Goal: Information Seeking & Learning: Learn about a topic

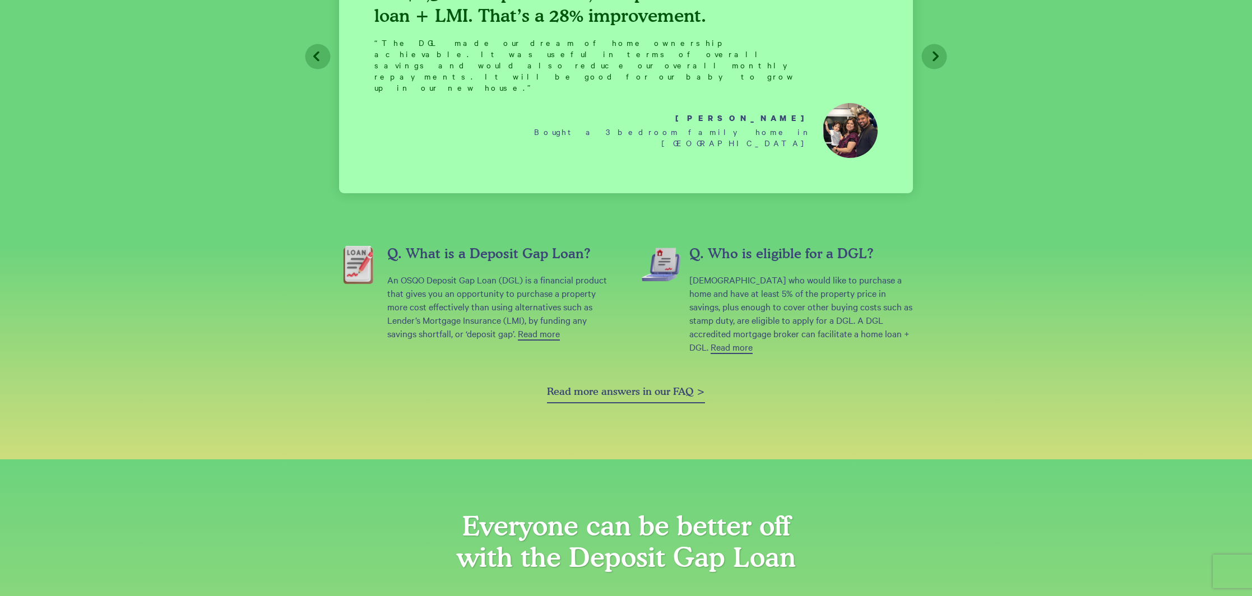
scroll to position [505, 0]
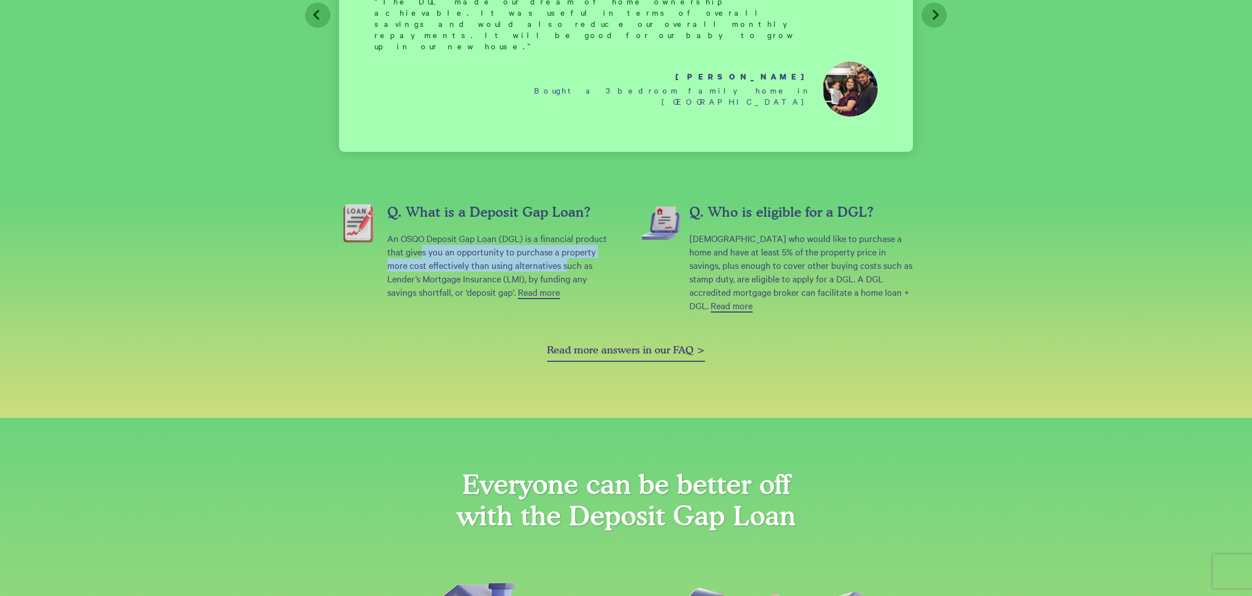
drag, startPoint x: 421, startPoint y: 206, endPoint x: 568, endPoint y: 214, distance: 147.7
click at [568, 232] on p "An OSQO Deposit Gap Loan (DGL) is a financial product that gives you an opportu…" at bounding box center [499, 265] width 224 height 67
drag, startPoint x: 435, startPoint y: 221, endPoint x: 525, endPoint y: 226, distance: 90.4
click at [525, 232] on p "An OSQO Deposit Gap Loan (DGL) is a financial product that gives you an opportu…" at bounding box center [499, 265] width 224 height 67
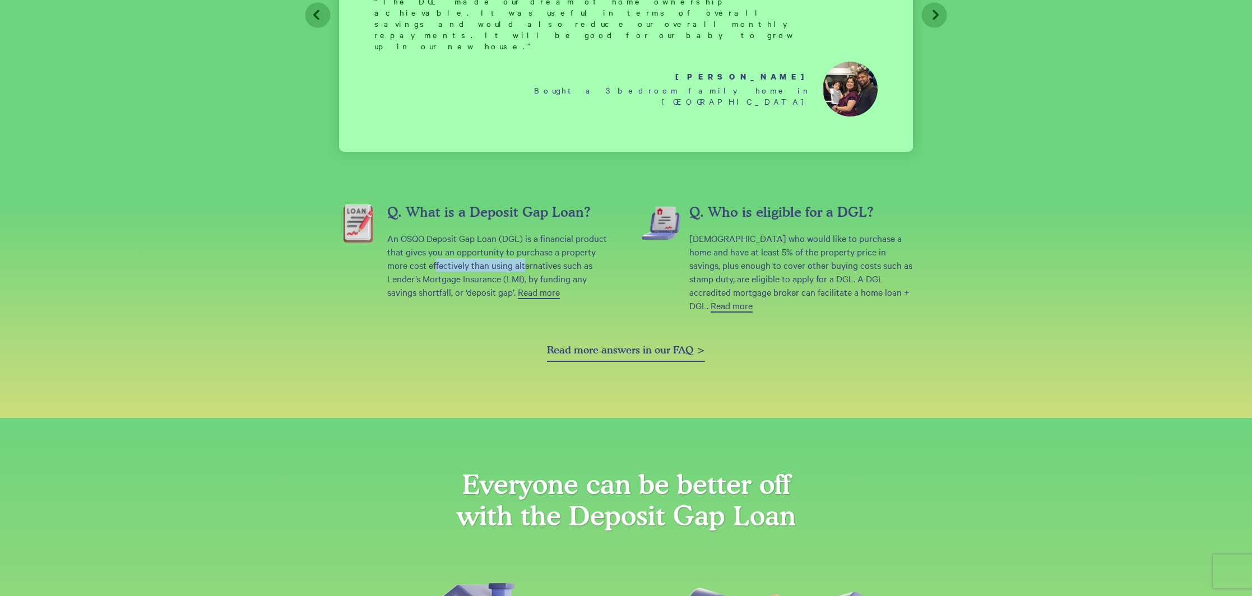
click at [525, 232] on p "An OSQO Deposit Gap Loan (DGL) is a financial product that gives you an opportu…" at bounding box center [499, 265] width 224 height 67
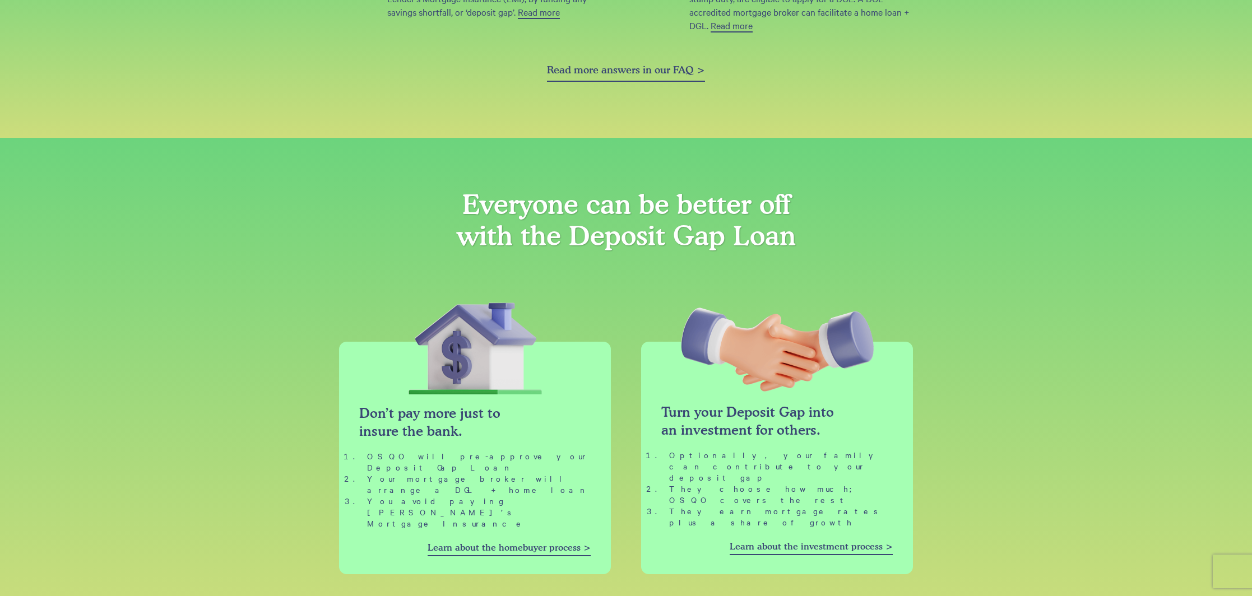
scroll to position [841, 0]
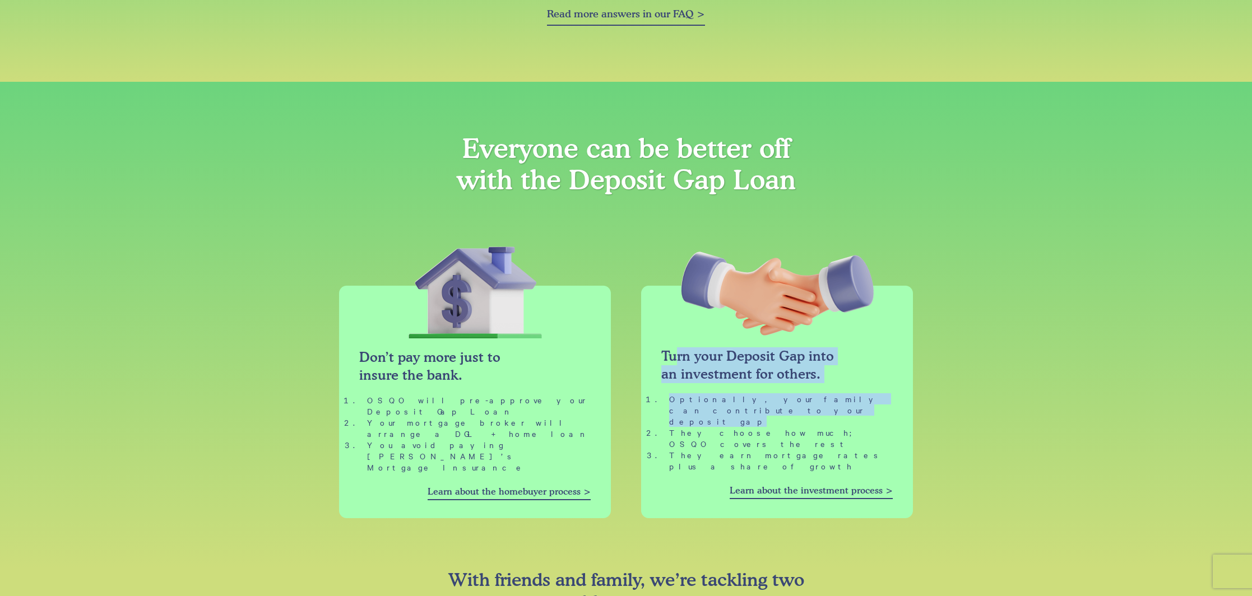
drag, startPoint x: 783, startPoint y: 308, endPoint x: 875, endPoint y: 332, distance: 94.9
click at [875, 348] on div "Turn your Deposit Gap into an investment for others. Optionally, your family ca…" at bounding box center [777, 410] width 232 height 124
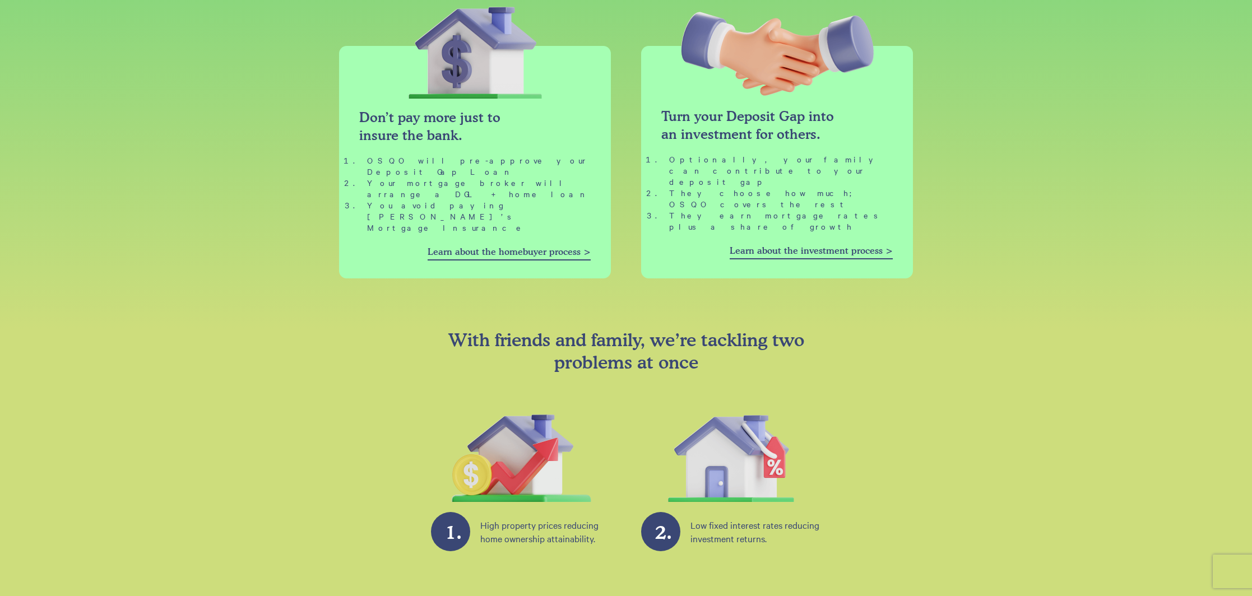
scroll to position [1121, 0]
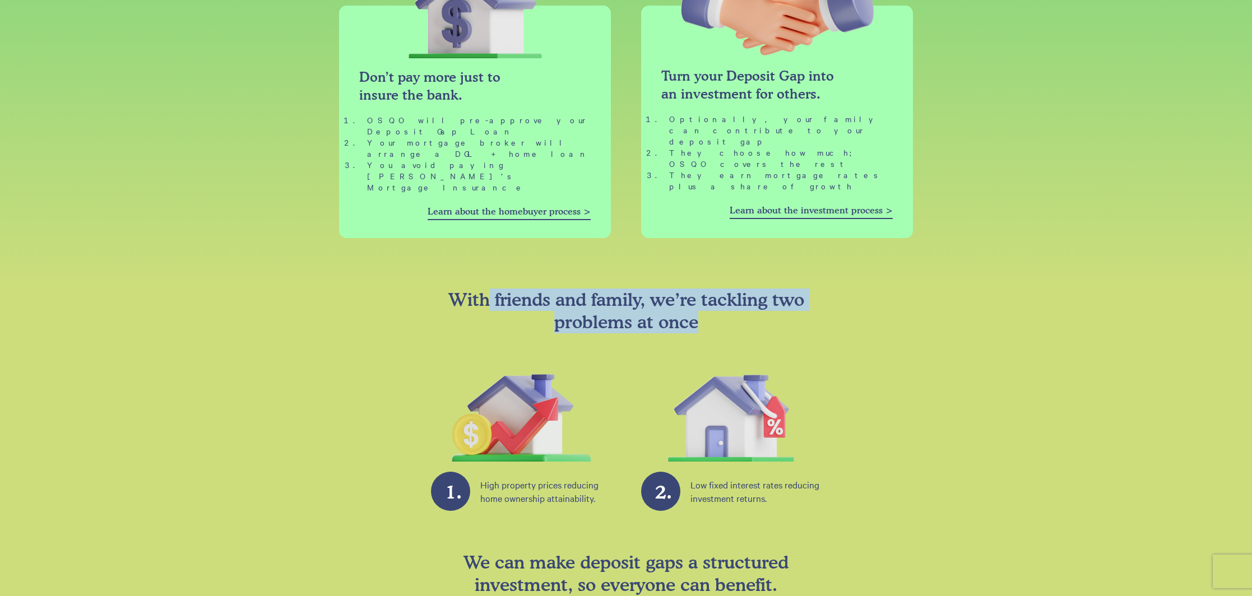
drag, startPoint x: 508, startPoint y: 188, endPoint x: 751, endPoint y: 212, distance: 244.5
click at [751, 289] on h3 "With friends and family, we’re tackling two problems at once" at bounding box center [626, 311] width 359 height 45
drag, startPoint x: 691, startPoint y: 211, endPoint x: 514, endPoint y: 192, distance: 178.2
click at [515, 289] on h3 "With friends and family, we’re tackling two problems at once" at bounding box center [626, 311] width 359 height 45
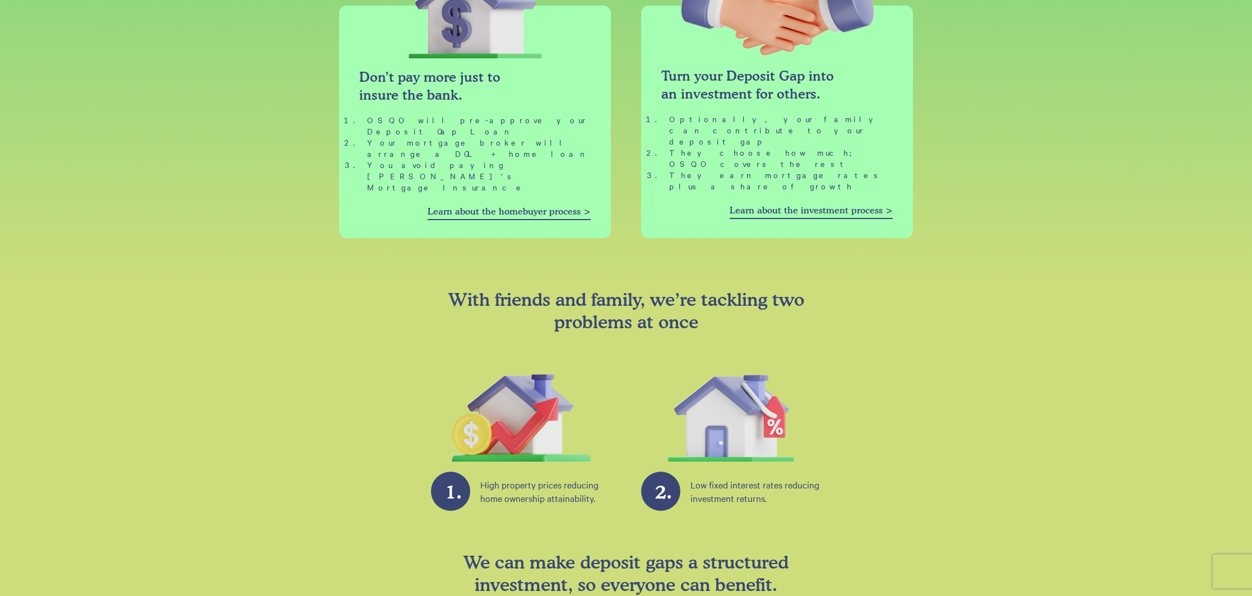
click at [514, 289] on h3 "With friends and family, we’re tackling two problems at once" at bounding box center [626, 311] width 359 height 45
drag, startPoint x: 516, startPoint y: 388, endPoint x: 580, endPoint y: 391, distance: 63.9
click at [580, 478] on p "High property prices reducing home ownership attainability." at bounding box center [545, 491] width 131 height 27
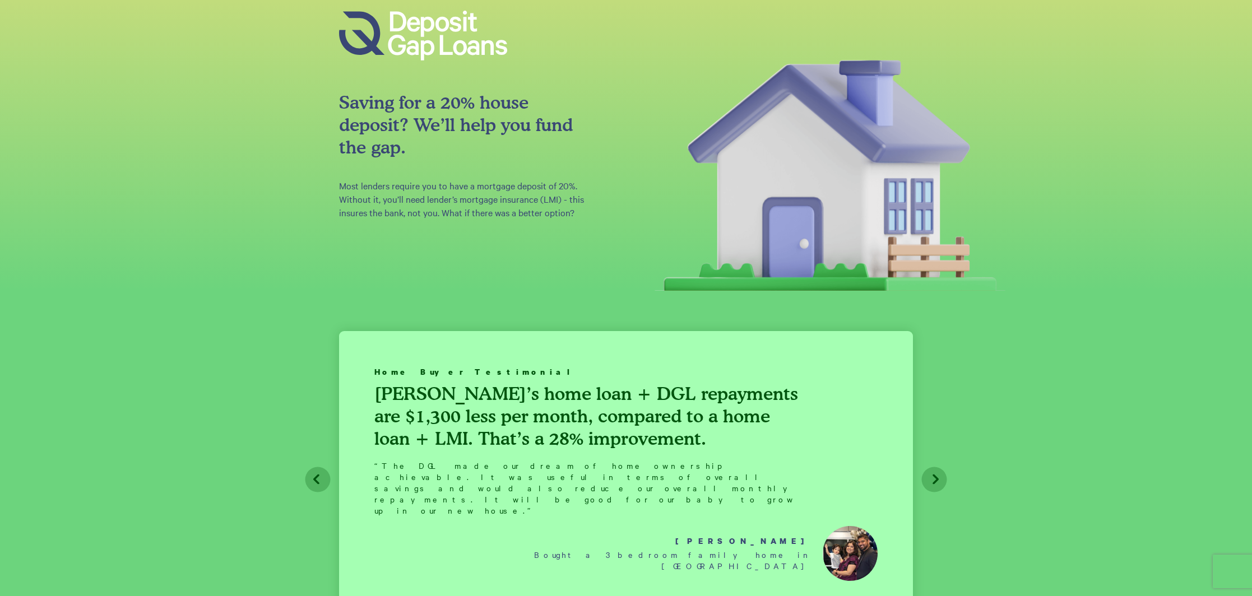
scroll to position [0, 0]
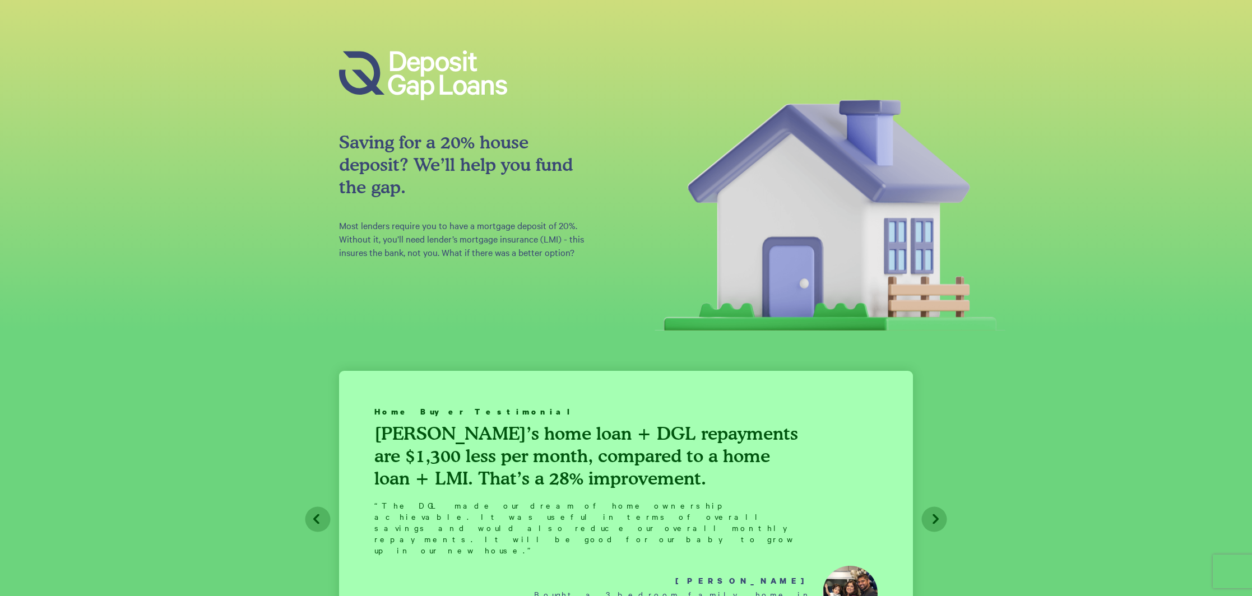
click at [419, 159] on h2 "Saving for a 20% house deposit? We’ll help you fund the gap." at bounding box center [467, 164] width 257 height 67
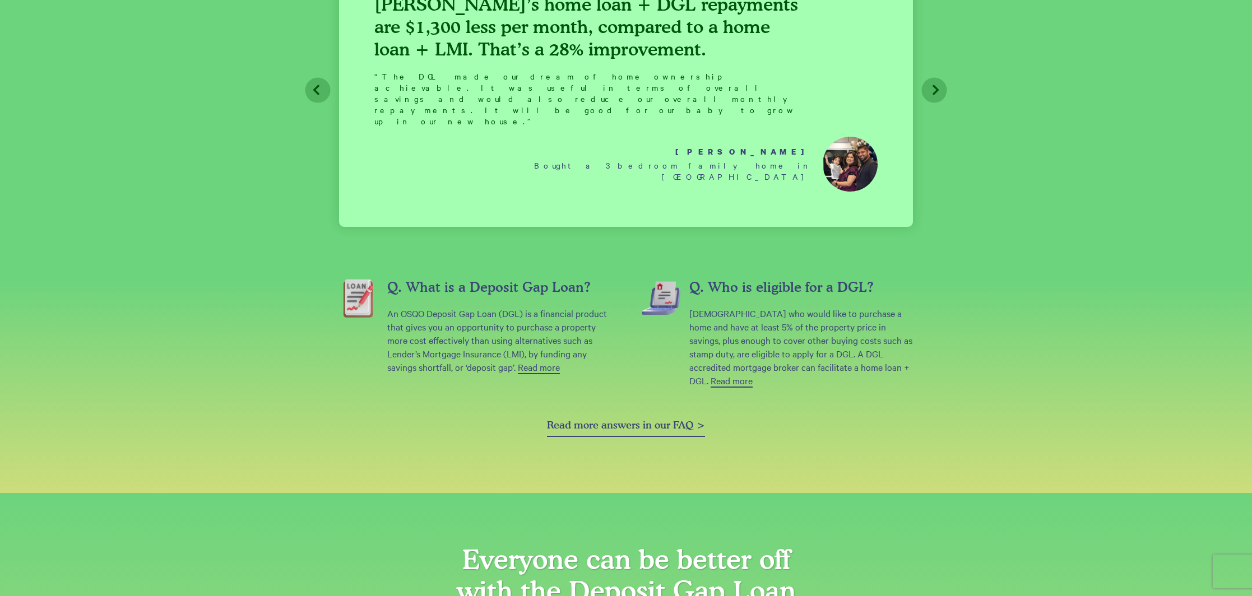
scroll to position [448, 0]
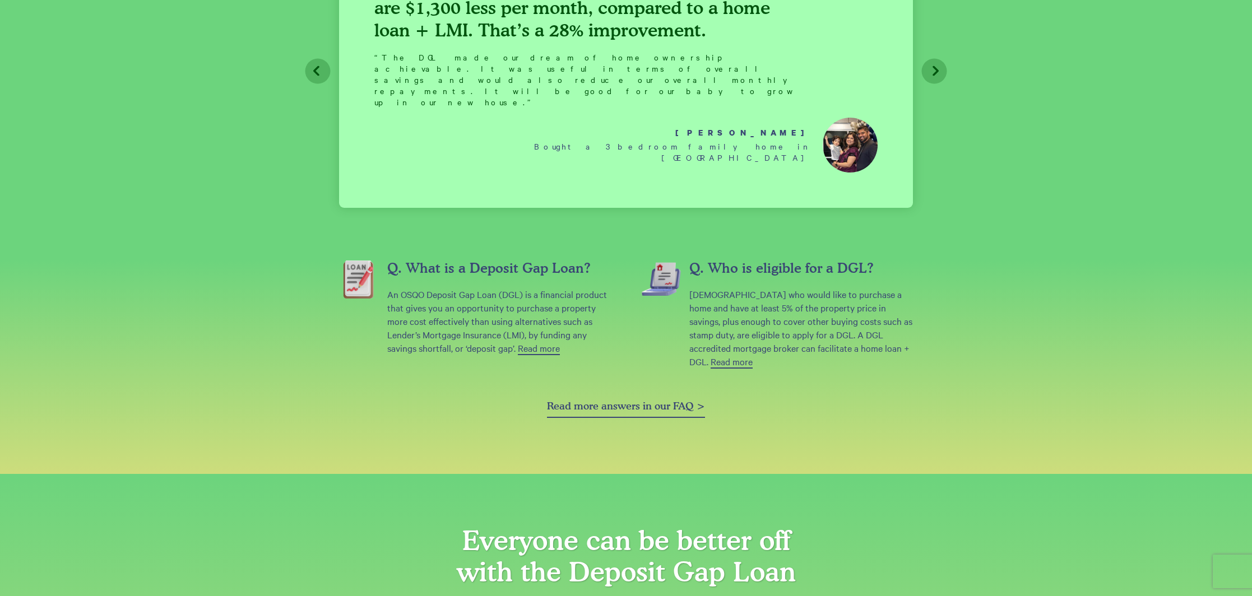
click at [593, 395] on link "Read more answers in our FAQ >" at bounding box center [626, 406] width 158 height 23
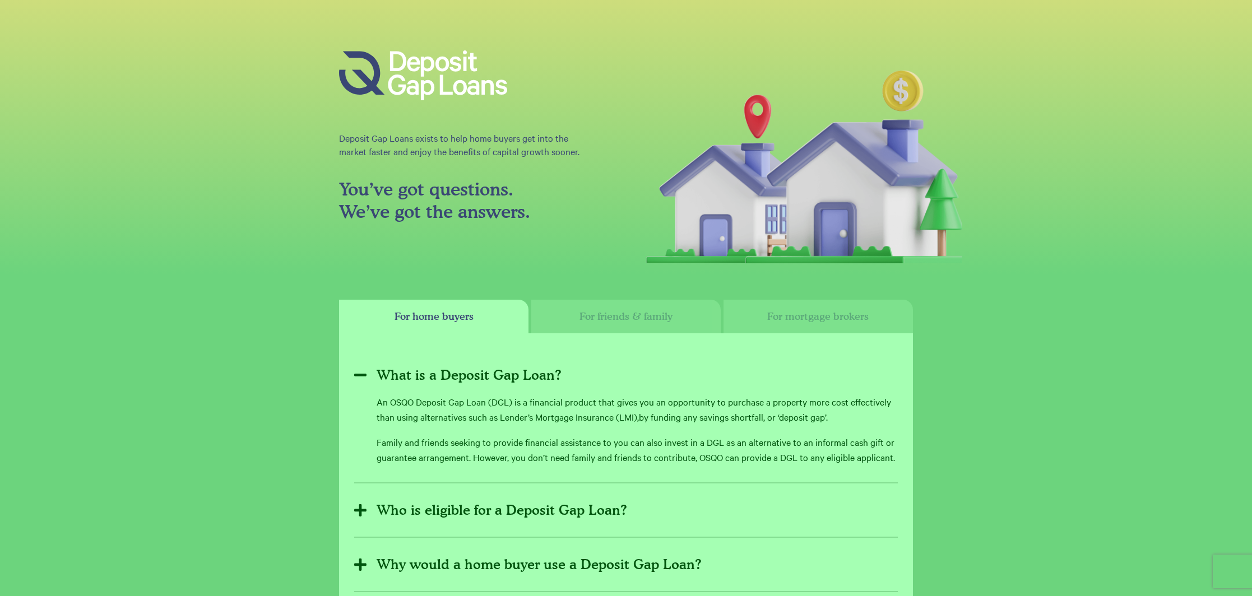
click at [593, 322] on button "For friends & family" at bounding box center [625, 317] width 189 height 34
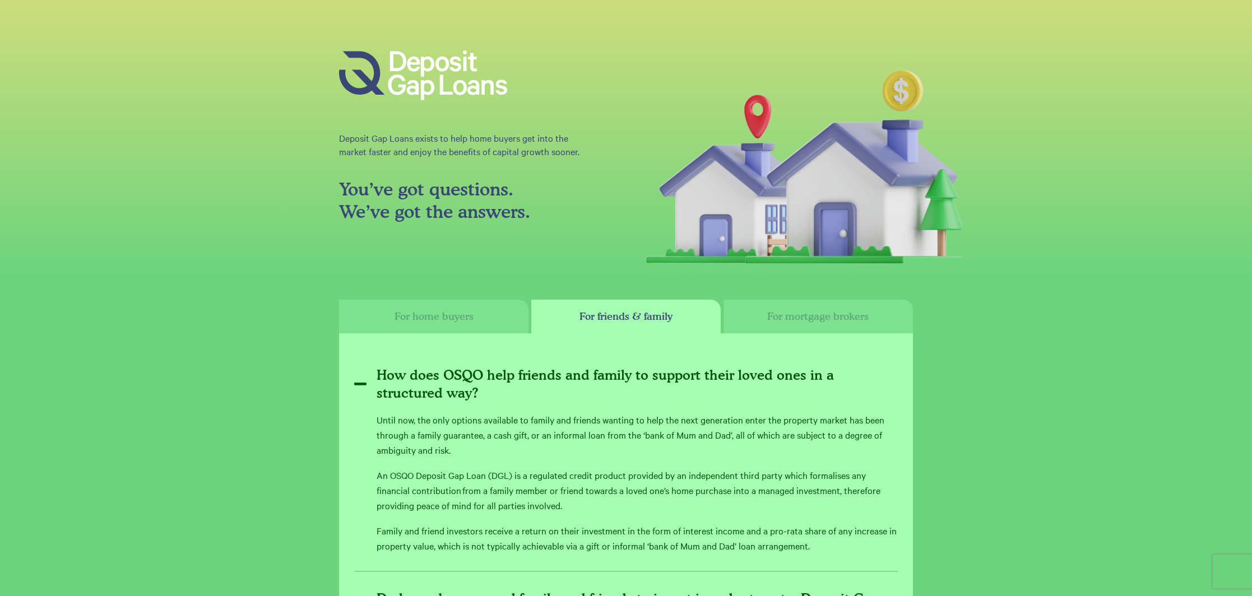
click at [835, 323] on button "For mortgage brokers" at bounding box center [818, 317] width 189 height 34
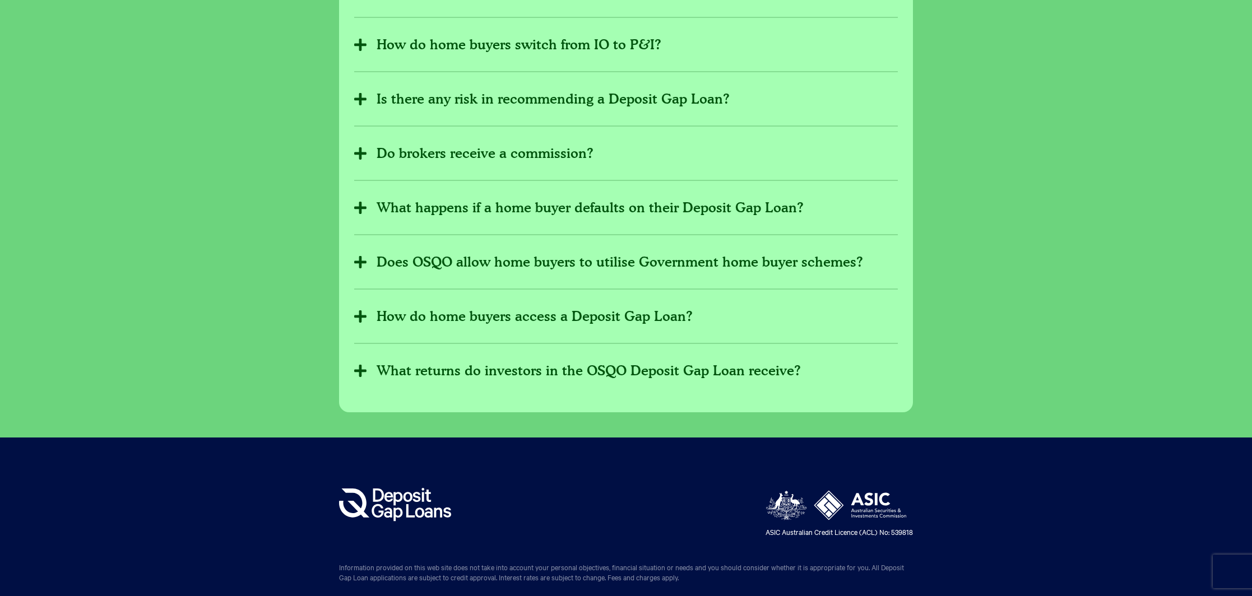
scroll to position [913, 0]
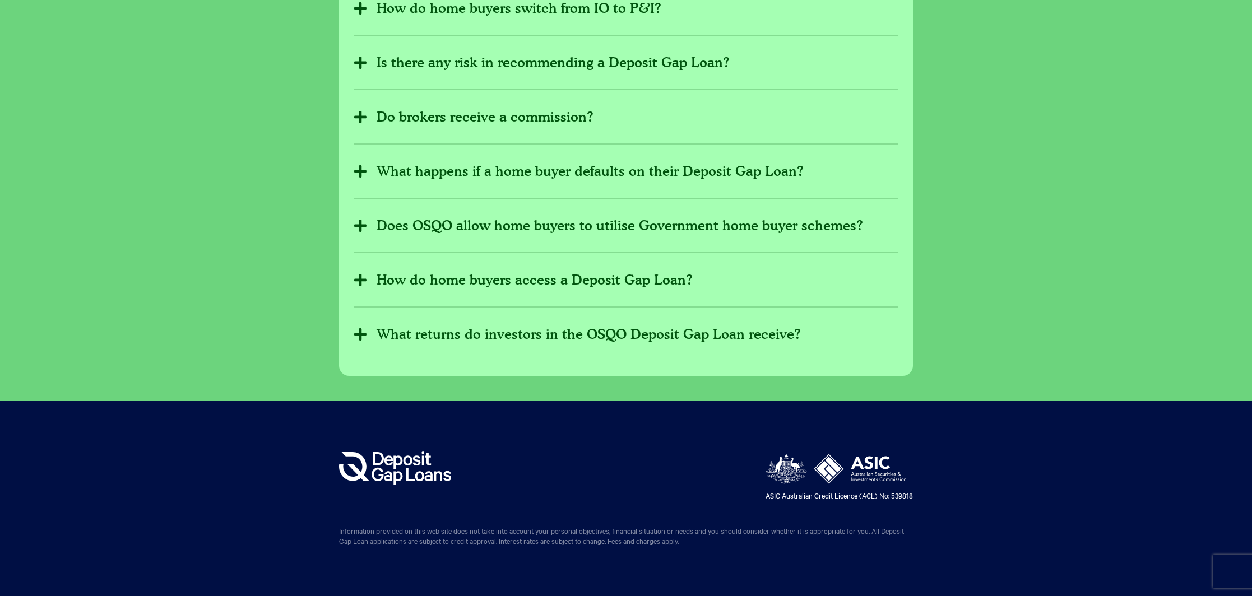
click at [394, 466] on icon "OSQO - Deposit Gap Loans" at bounding box center [395, 469] width 112 height 34
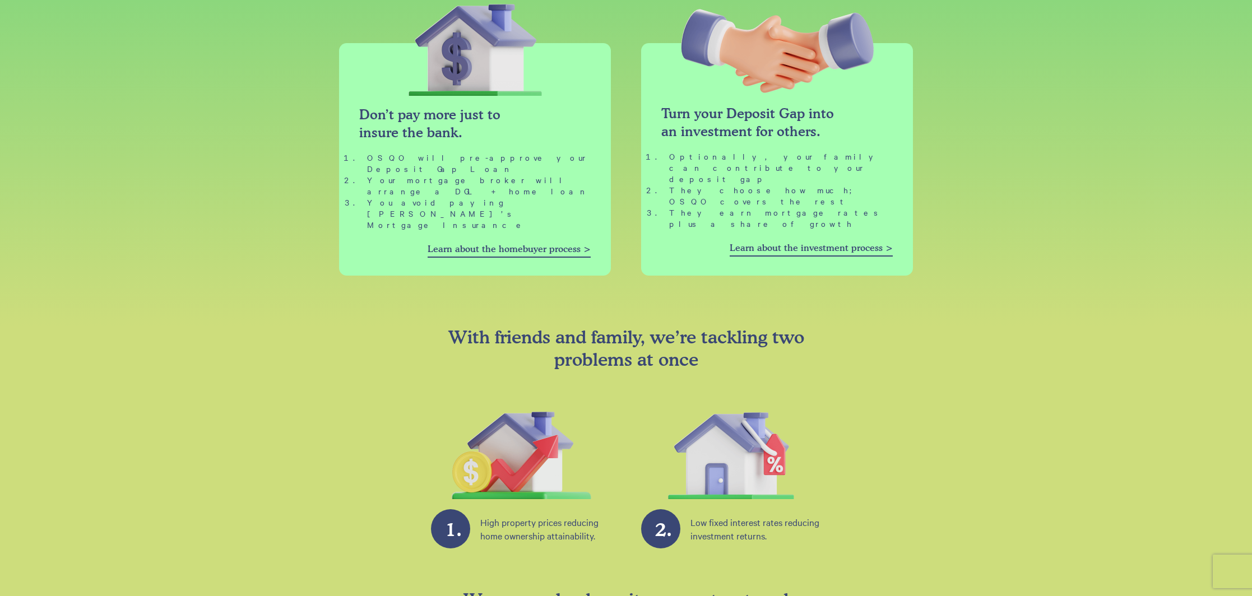
scroll to position [983, 0]
